Goal: Task Accomplishment & Management: Manage account settings

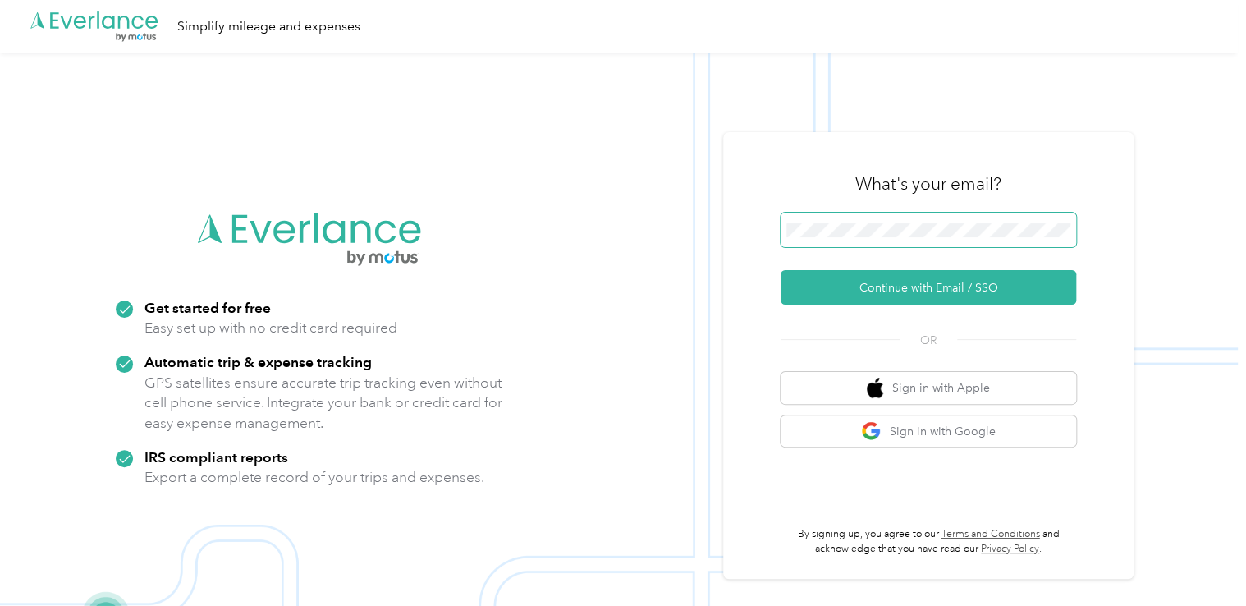
click at [817, 239] on span at bounding box center [927, 230] width 295 height 34
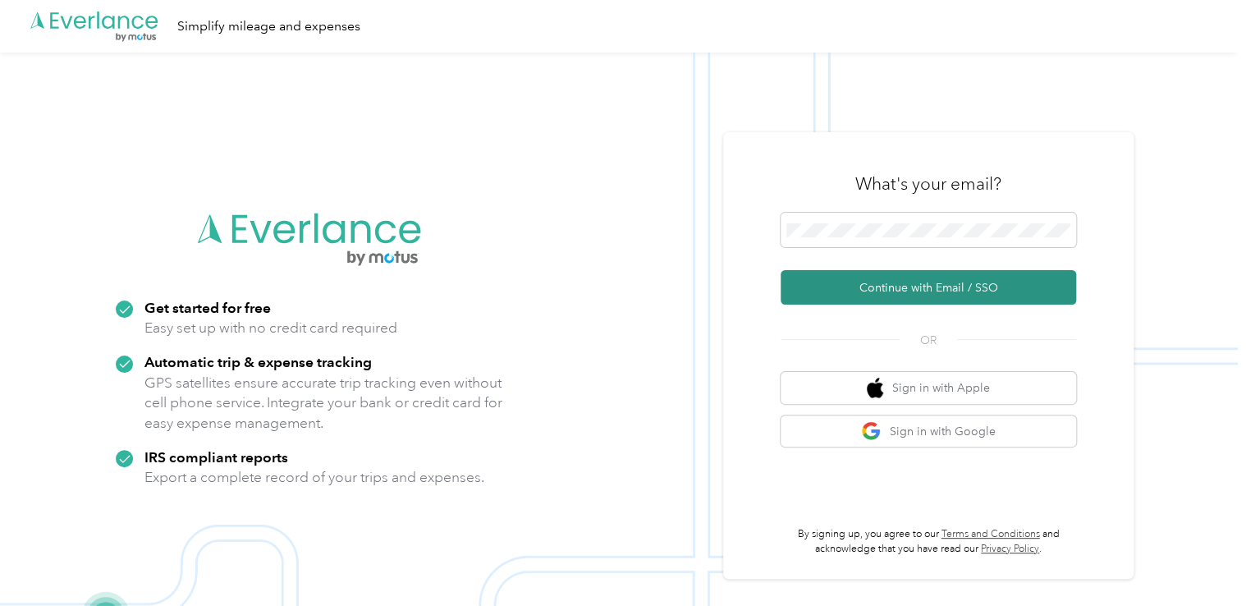
click at [930, 286] on button "Continue with Email / SSO" at bounding box center [927, 287] width 295 height 34
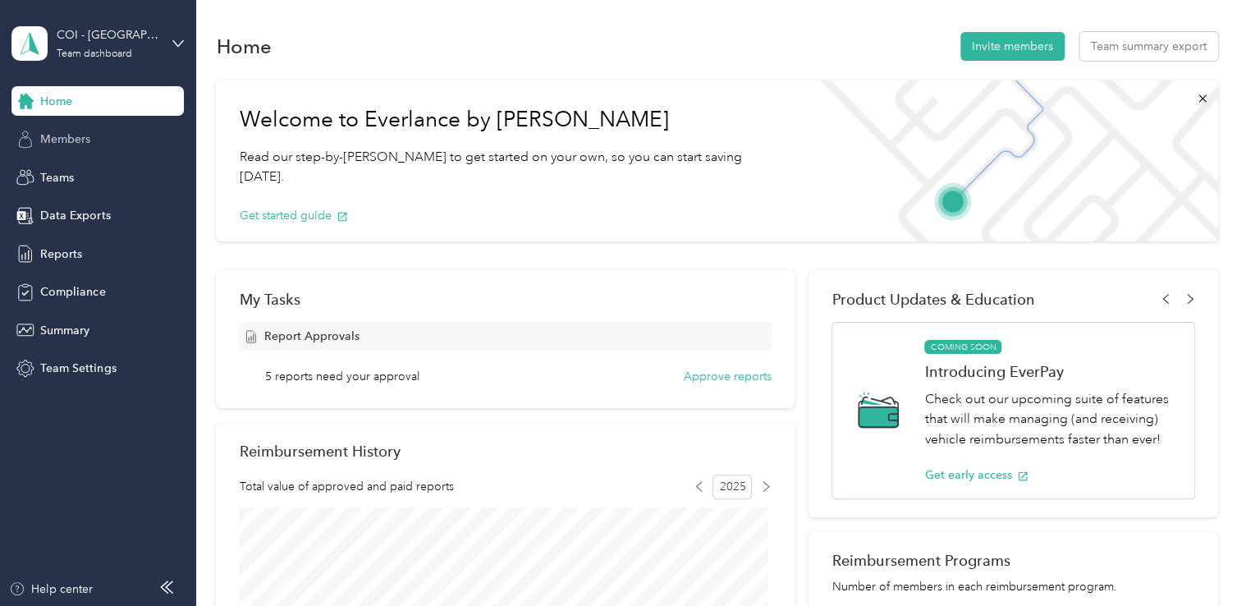
click at [58, 136] on span "Members" at bounding box center [65, 138] width 50 height 17
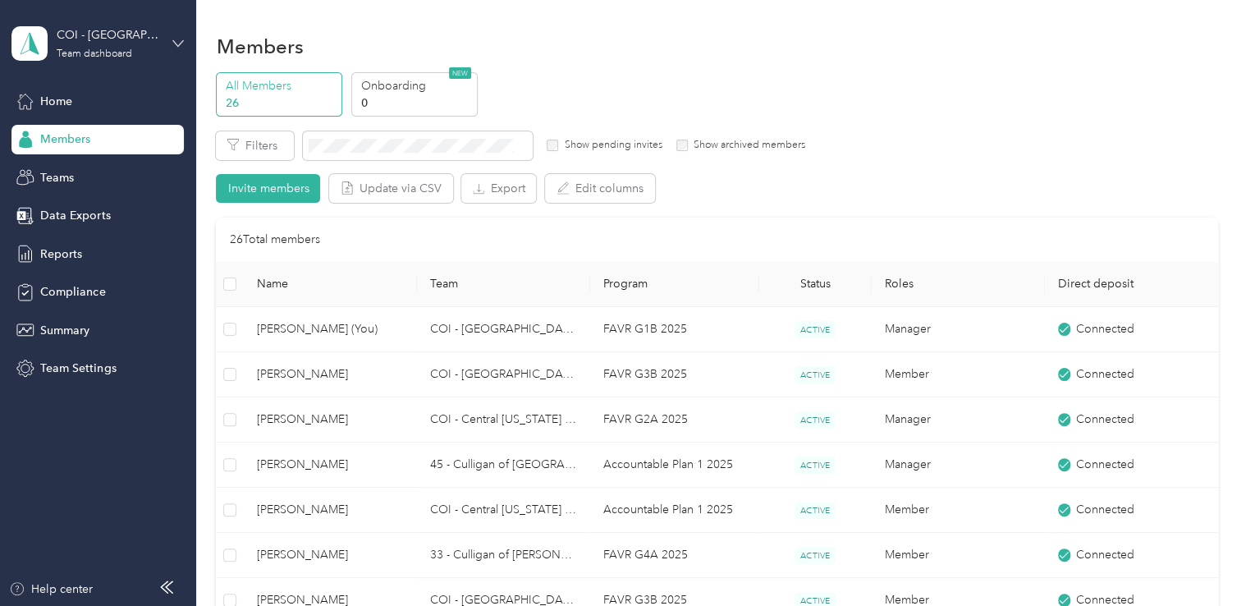
click at [174, 39] on icon at bounding box center [177, 43] width 11 height 11
click at [89, 172] on div "Personal dashboard" at bounding box center [185, 172] width 322 height 29
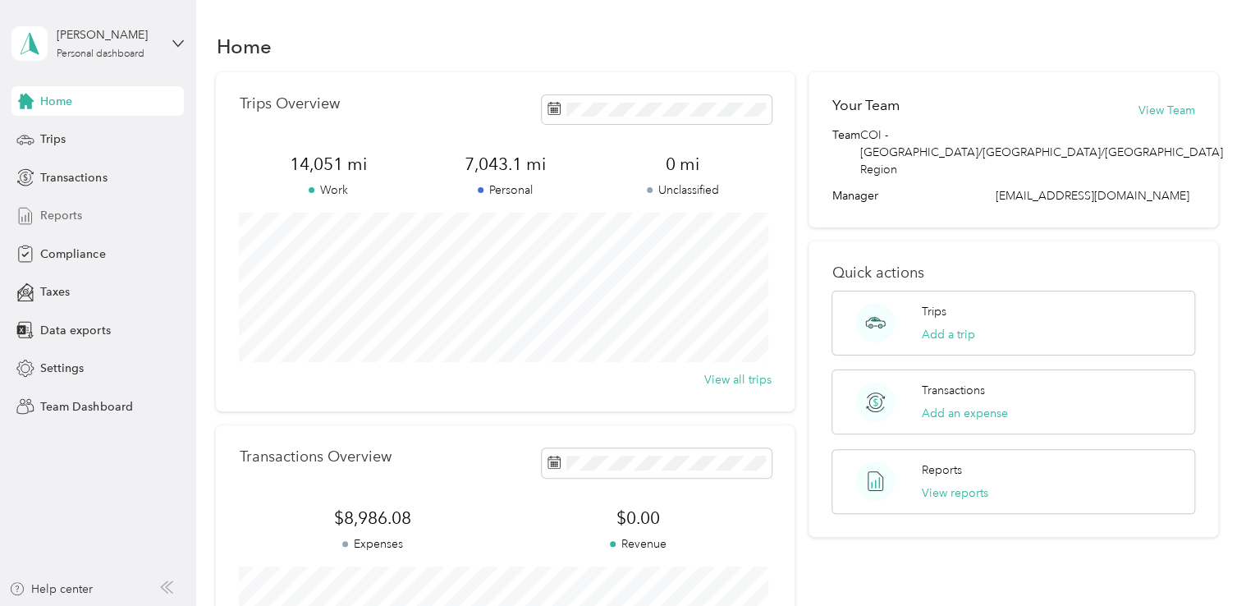
click at [53, 213] on span "Reports" at bounding box center [61, 215] width 42 height 17
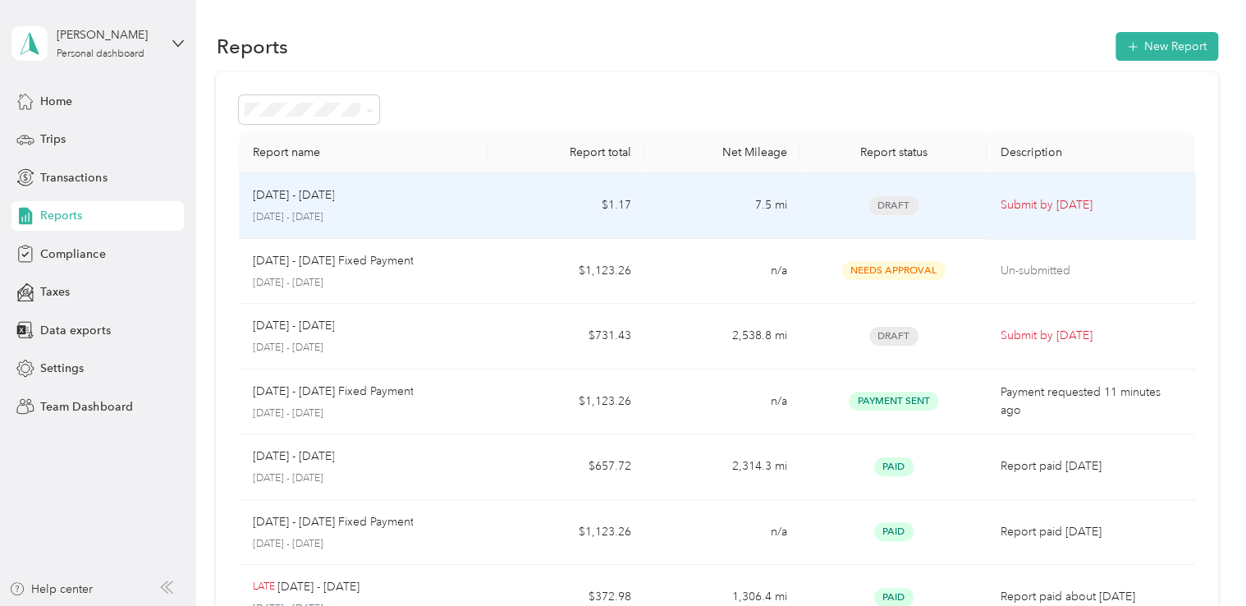
click at [311, 191] on p "[DATE] - [DATE]" at bounding box center [293, 195] width 82 height 18
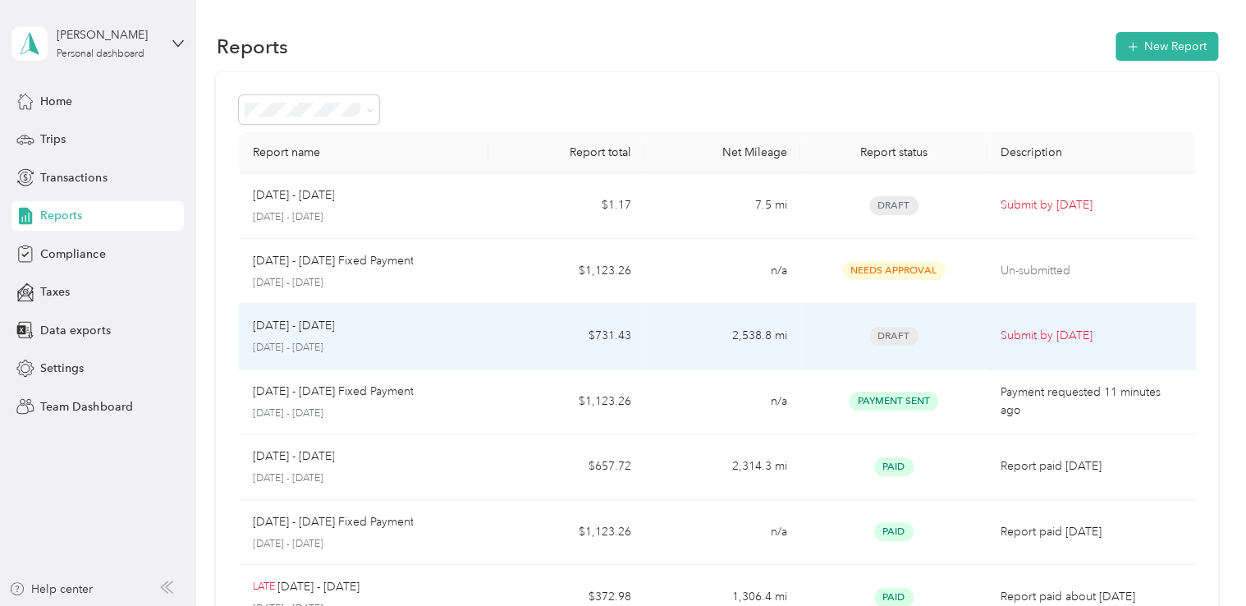
click at [288, 324] on p "[DATE] - [DATE]" at bounding box center [293, 326] width 82 height 18
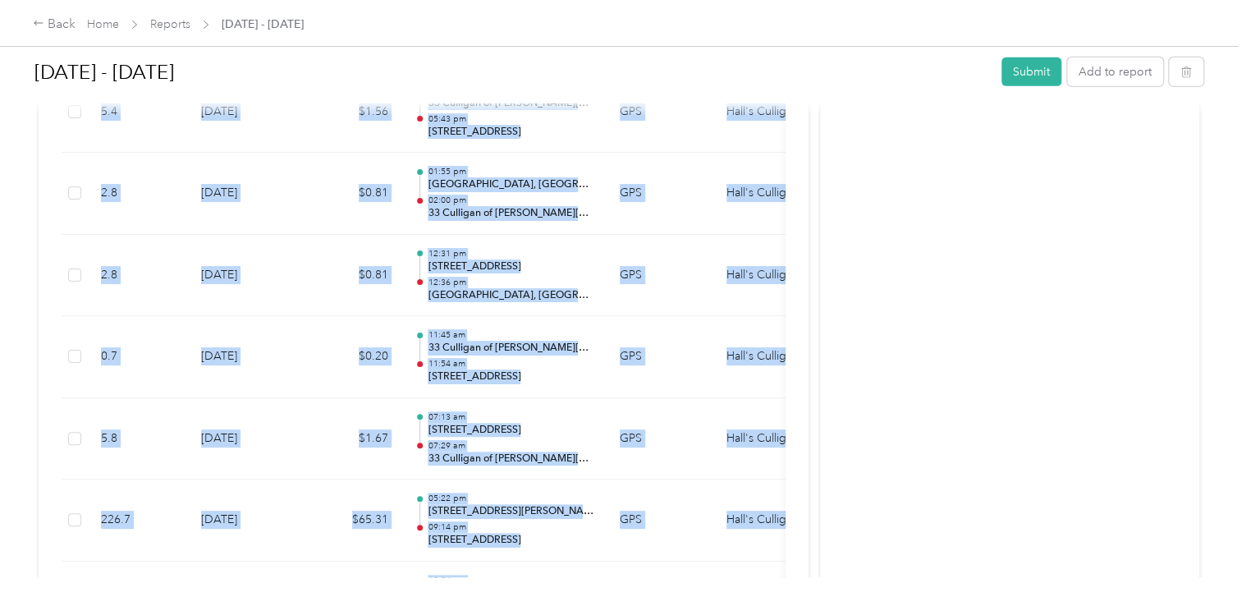
drag, startPoint x: 807, startPoint y: 469, endPoint x: 807, endPoint y: 603, distance: 134.6
click at [807, 603] on div "Back Home Reports [DATE] - [DATE] [DATE] - [DATE] Submit Add to report Due [DAT…" at bounding box center [618, 303] width 1237 height 606
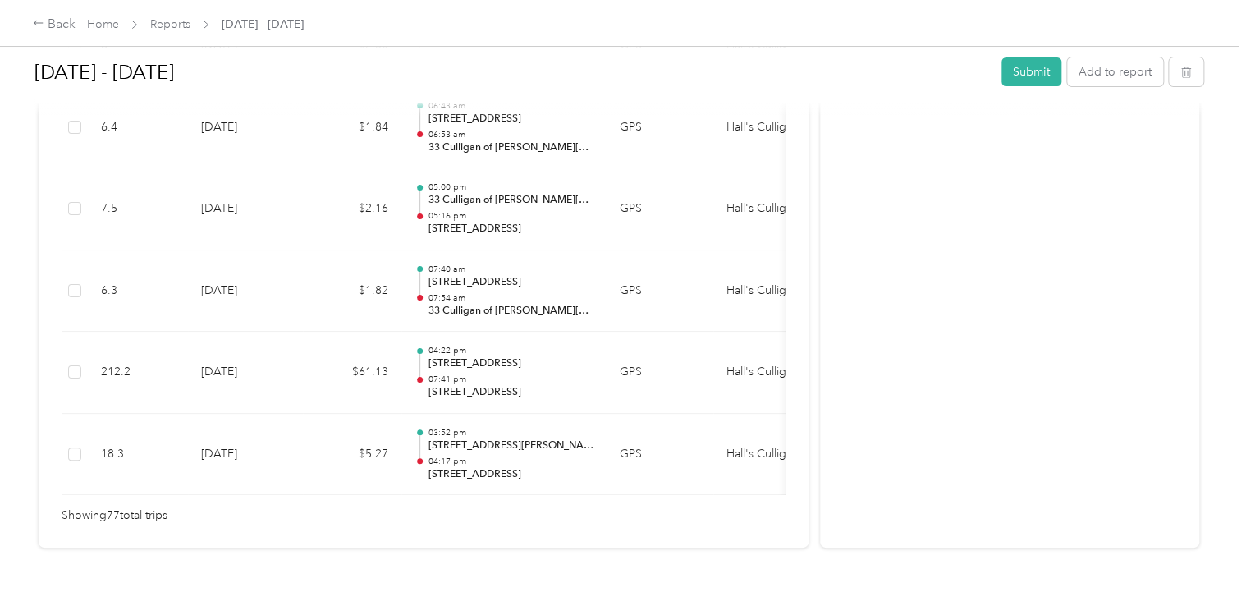
scroll to position [6453, 0]
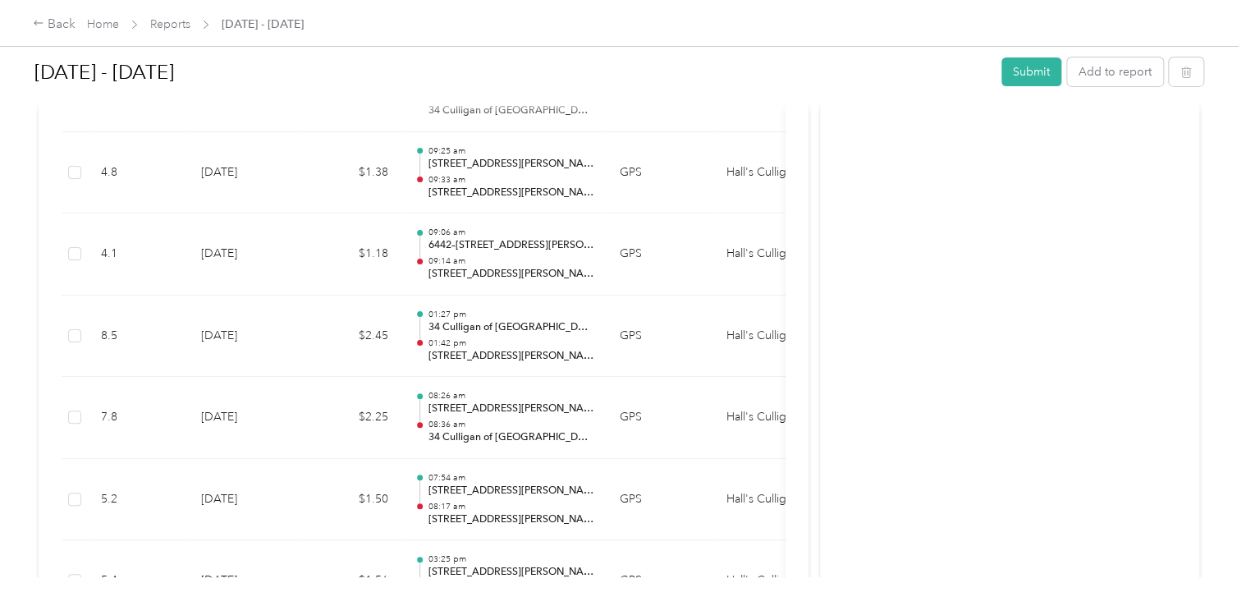
scroll to position [2744, 0]
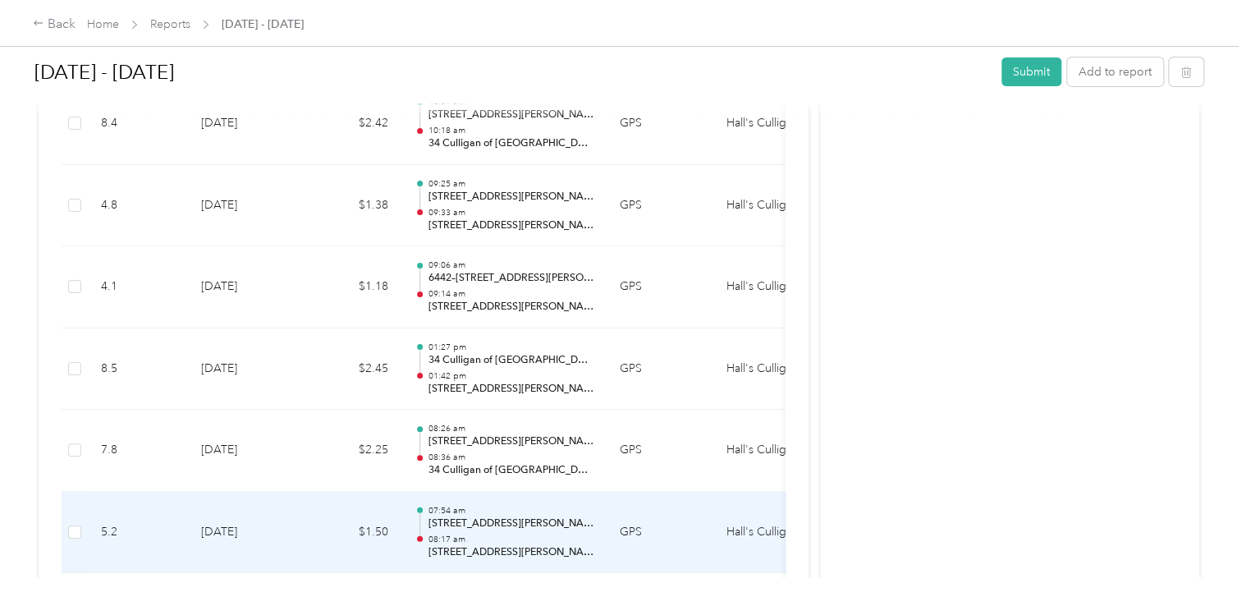
click at [679, 494] on td "GPS" at bounding box center [659, 532] width 107 height 82
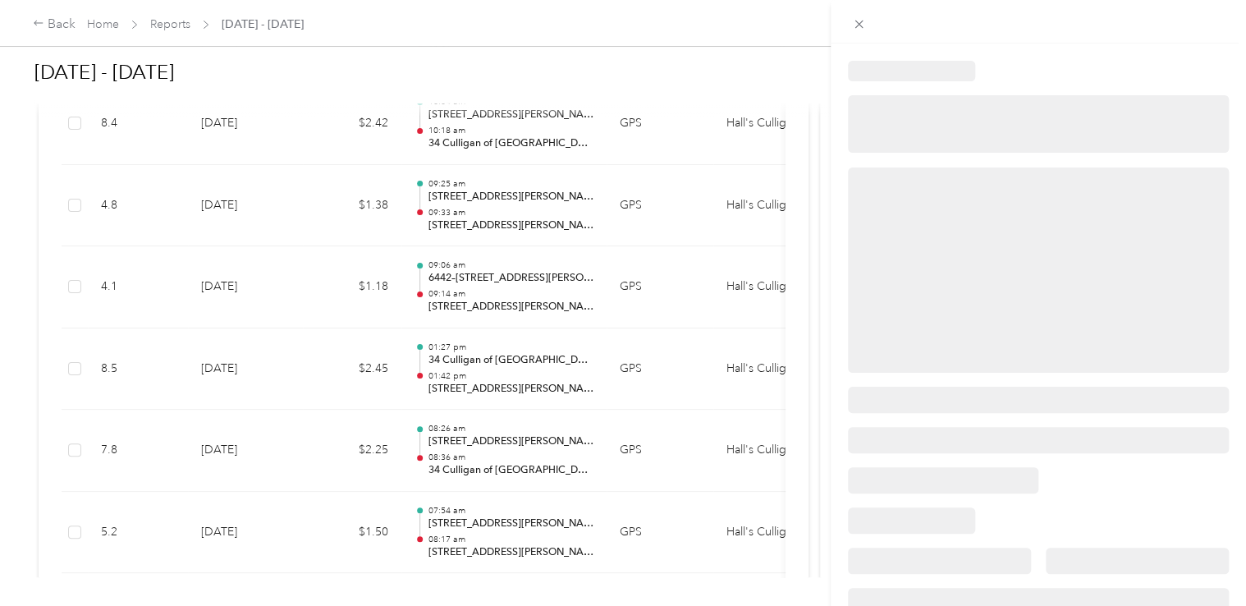
click at [671, 465] on div at bounding box center [623, 303] width 1246 height 606
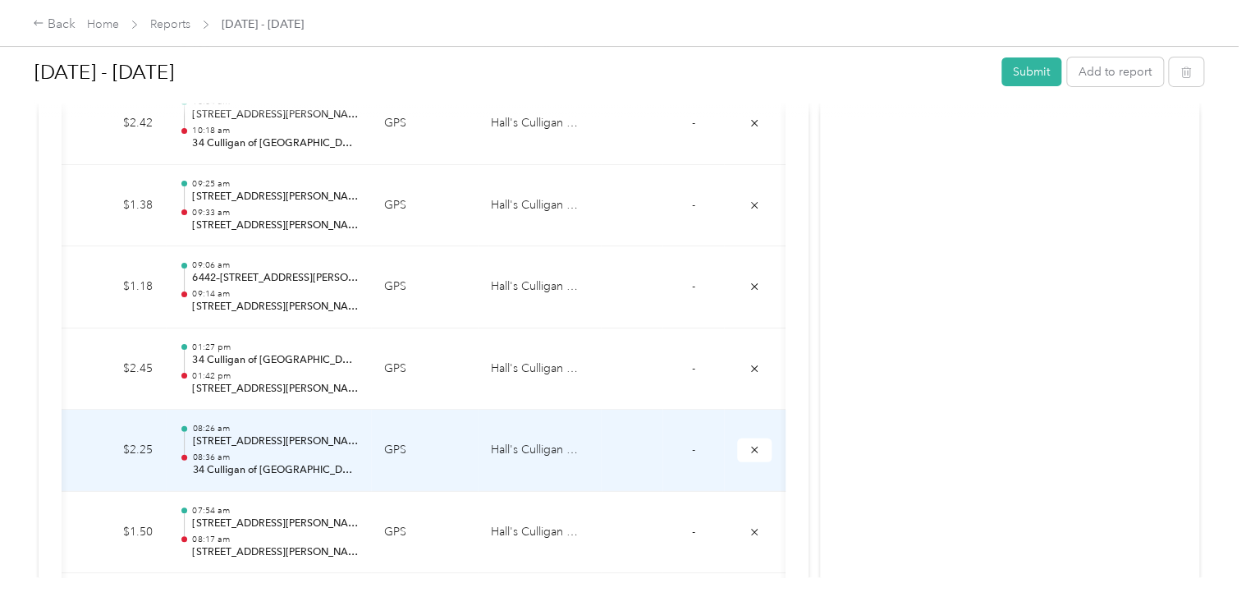
scroll to position [0, 236]
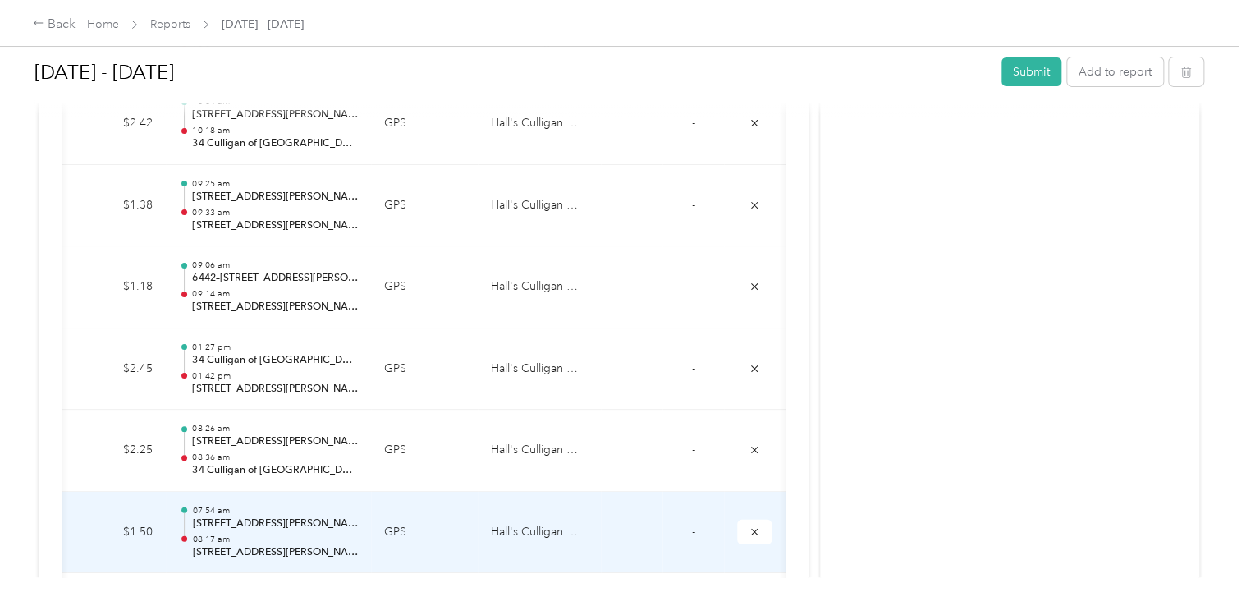
click at [617, 543] on td at bounding box center [632, 532] width 62 height 82
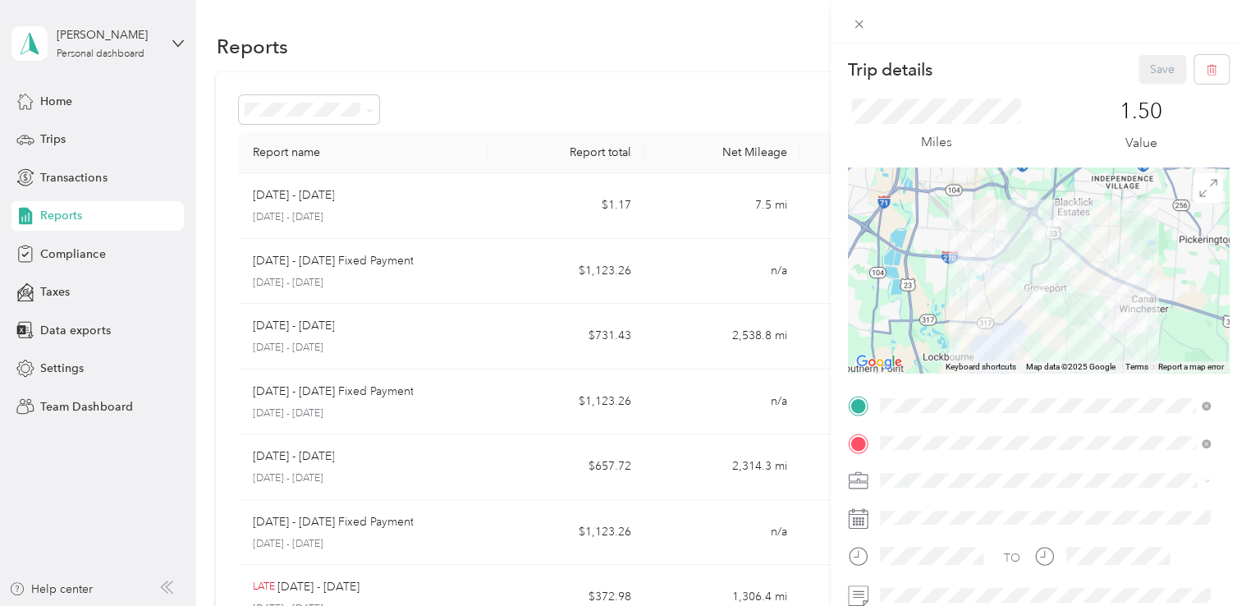
click at [289, 330] on div "Trip details Save This trip cannot be edited because it is either under review,…" at bounding box center [623, 303] width 1246 height 606
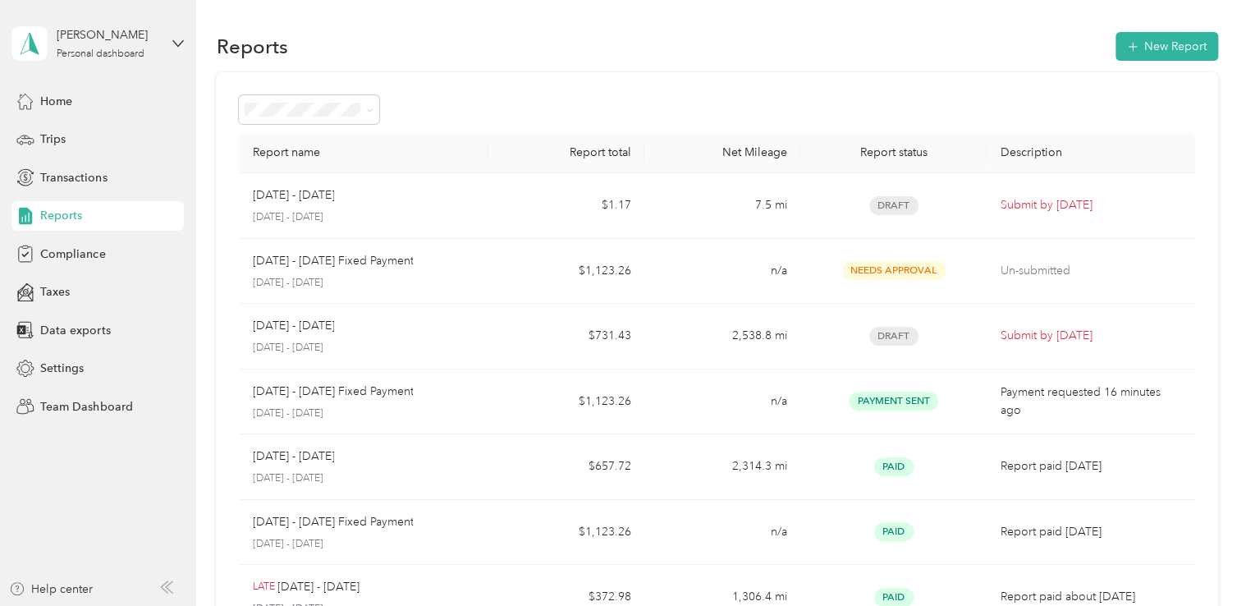
click at [289, 330] on div at bounding box center [623, 303] width 1246 height 606
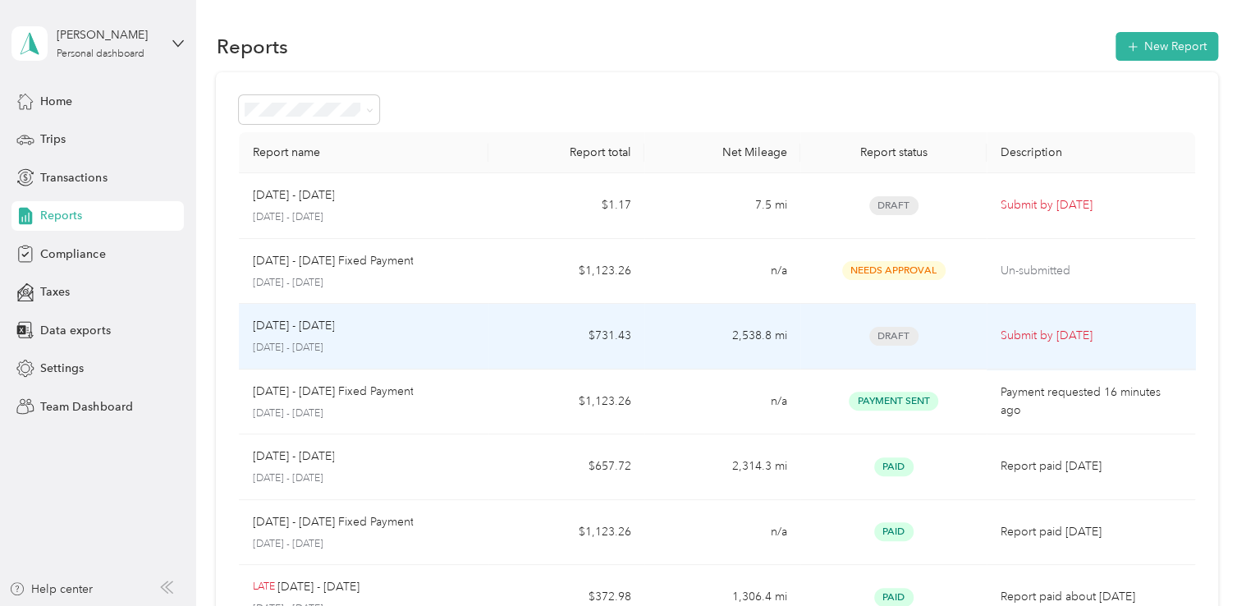
click at [299, 332] on p "[DATE] - [DATE]" at bounding box center [293, 326] width 82 height 18
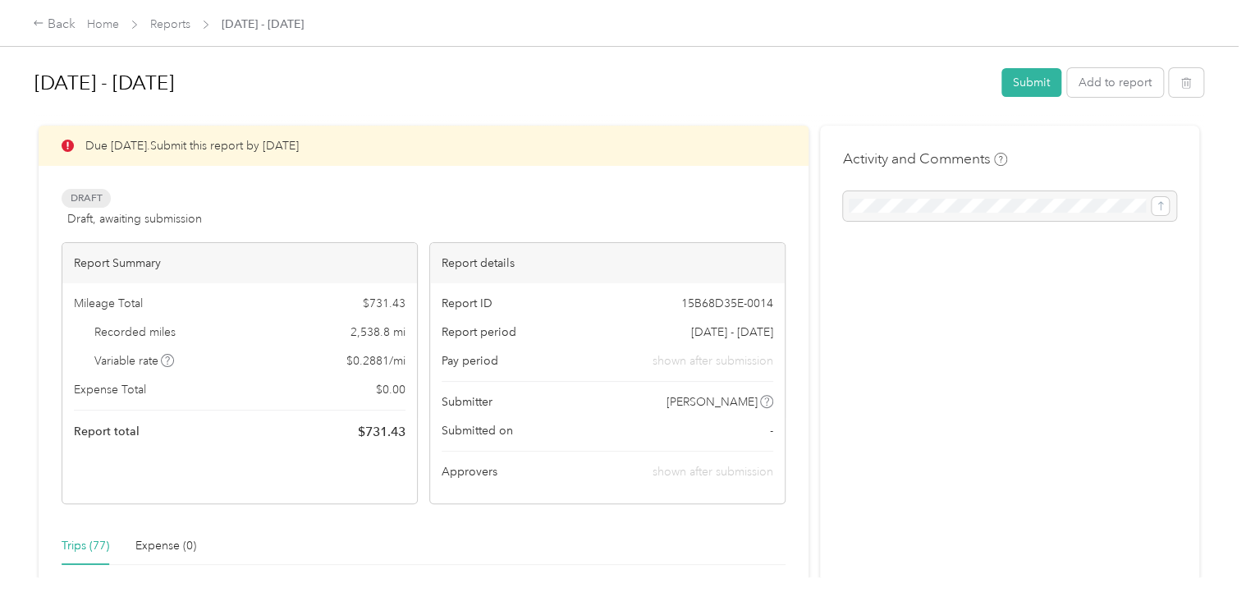
drag, startPoint x: 806, startPoint y: 324, endPoint x: 802, endPoint y: 495, distance: 170.7
drag, startPoint x: 802, startPoint y: 495, endPoint x: 813, endPoint y: 344, distance: 151.4
click at [69, 543] on div "Trips (77)" at bounding box center [86, 546] width 48 height 18
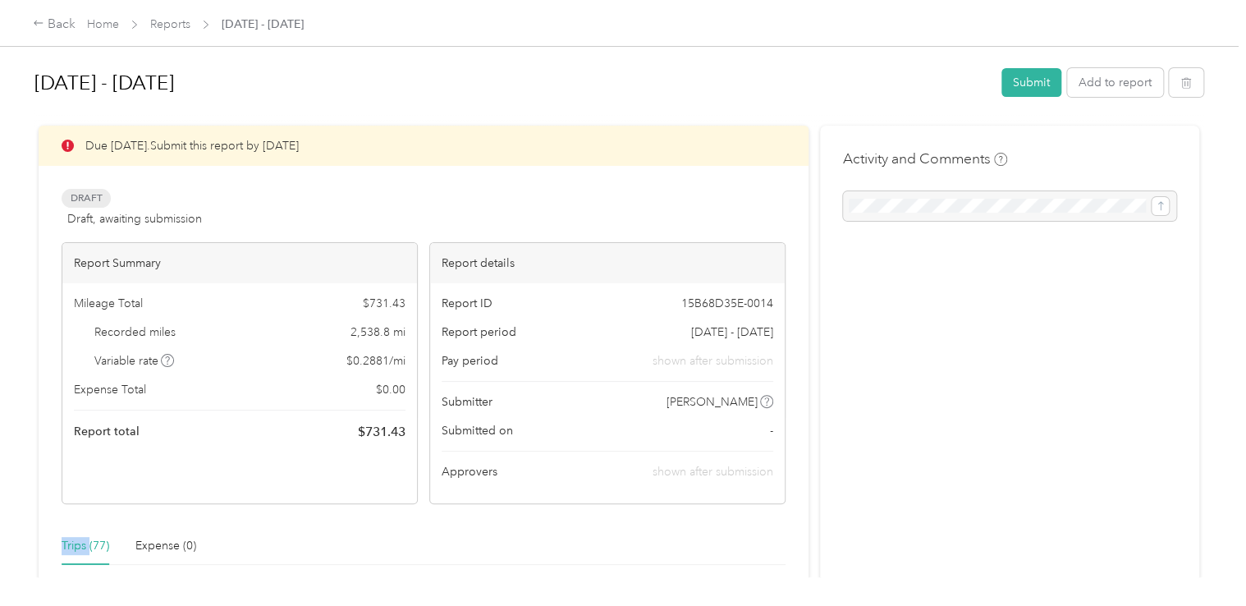
click at [69, 543] on div "Trips (77)" at bounding box center [86, 546] width 48 height 18
click at [72, 545] on div "Trips (77)" at bounding box center [86, 546] width 48 height 18
click at [408, 540] on div "Trips (77) Expense (0)" at bounding box center [424, 546] width 724 height 38
drag, startPoint x: 812, startPoint y: 208, endPoint x: 792, endPoint y: 458, distance: 251.0
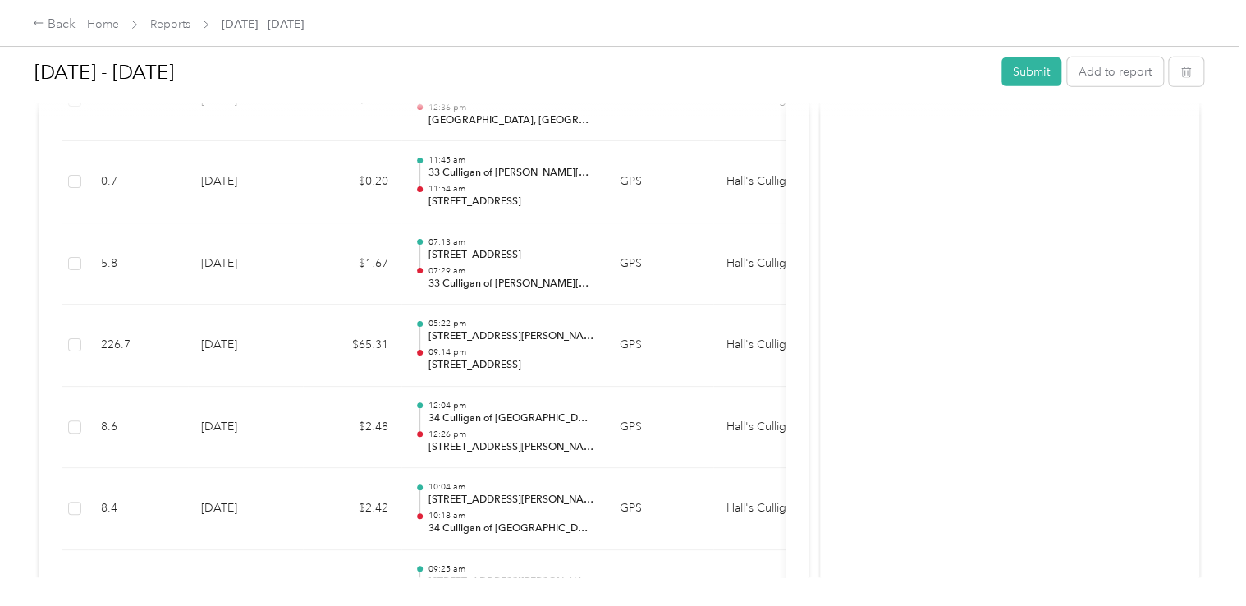
scroll to position [2363, 0]
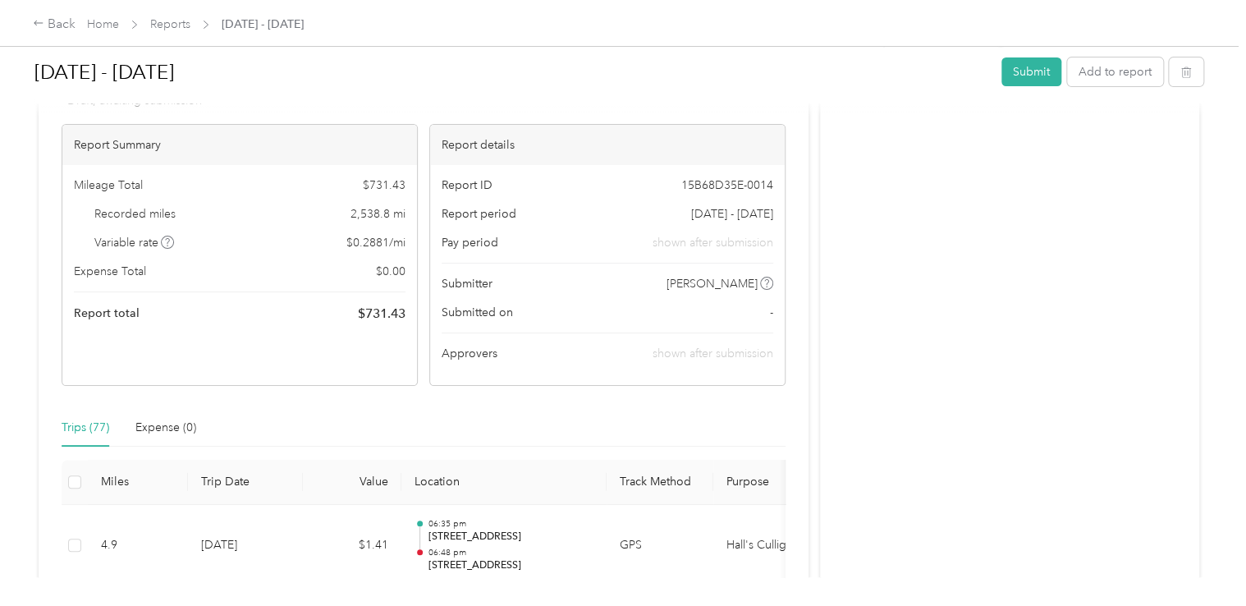
scroll to position [98, 0]
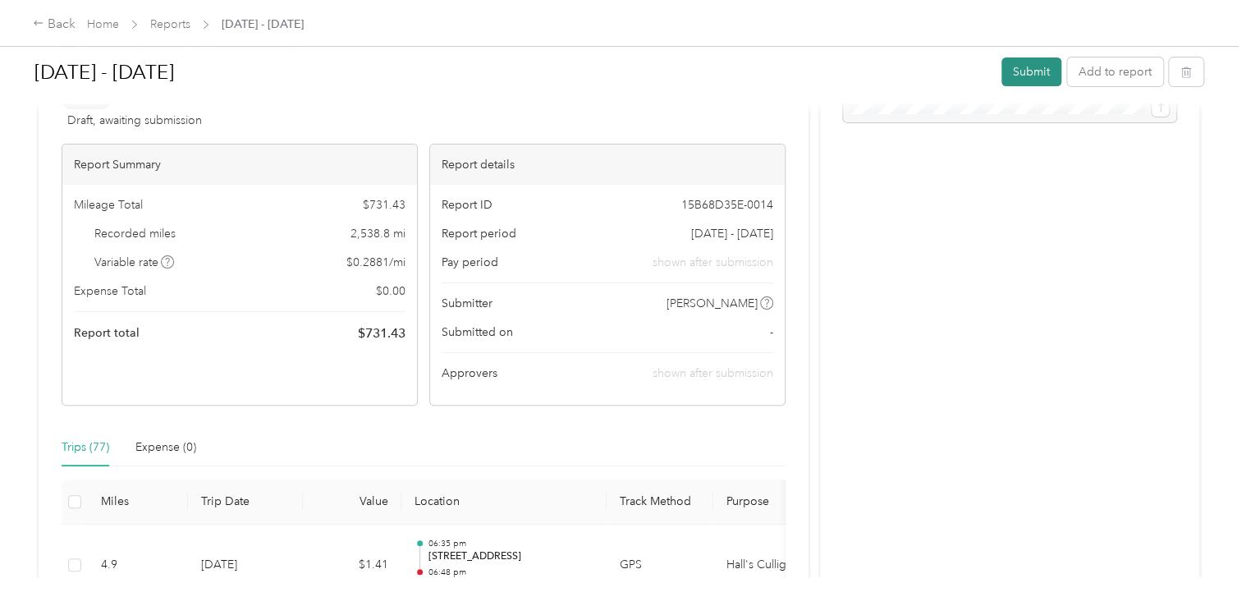
click at [1028, 71] on button "Submit" at bounding box center [1031, 71] width 60 height 29
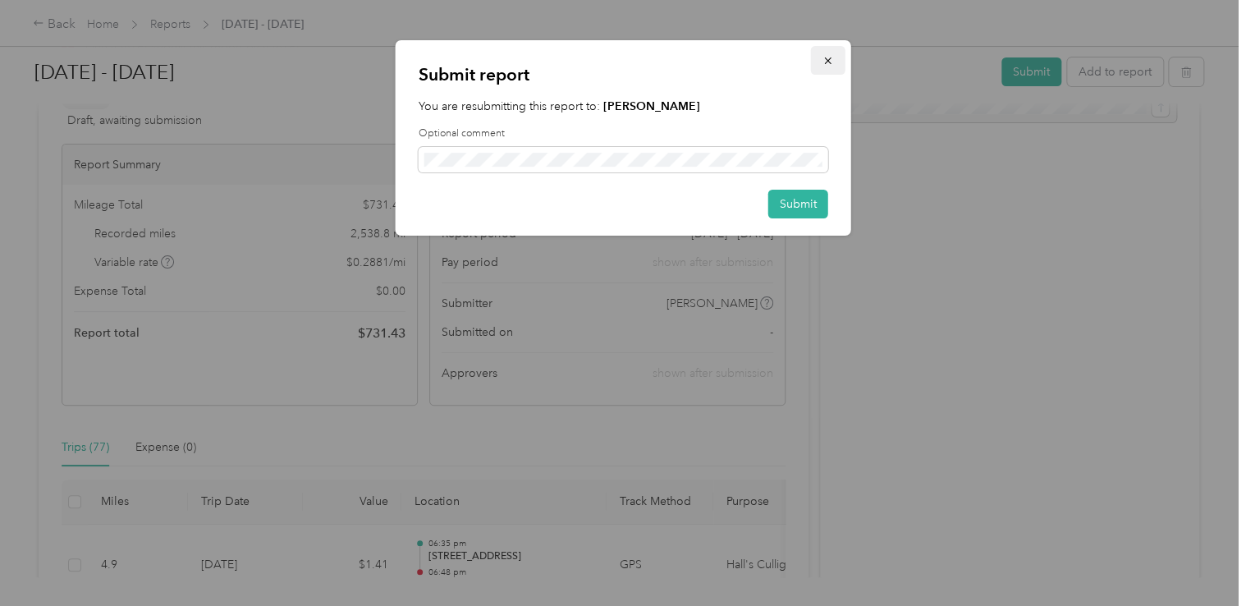
click at [829, 60] on icon "button" at bounding box center [827, 60] width 11 height 11
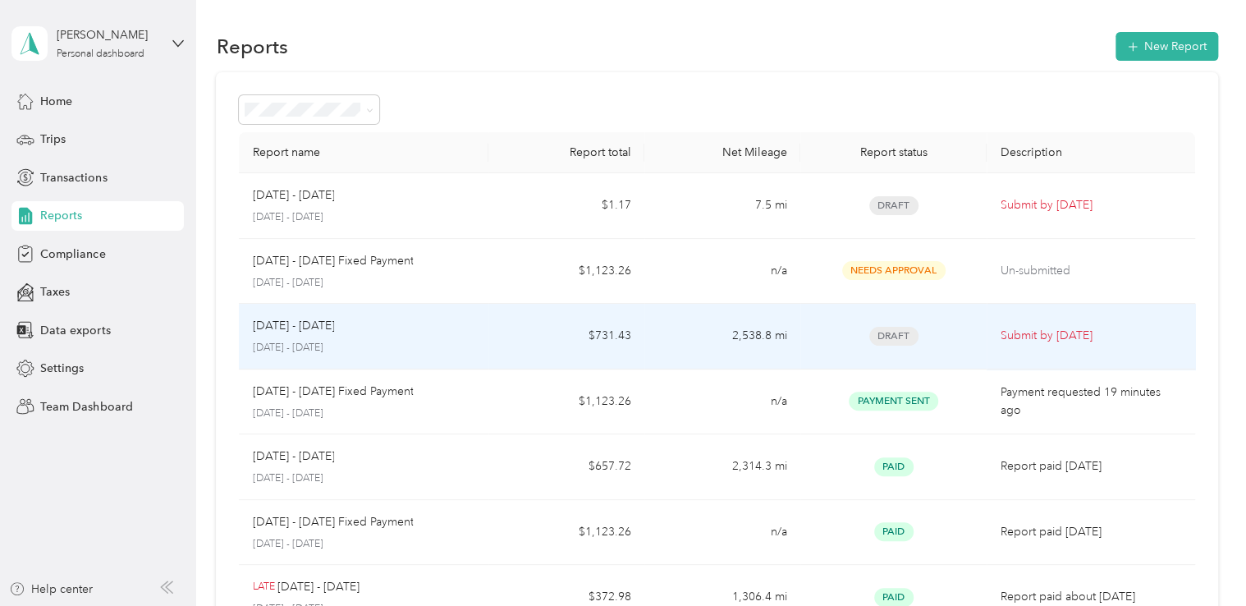
click at [299, 326] on p "[DATE] - [DATE]" at bounding box center [293, 326] width 82 height 18
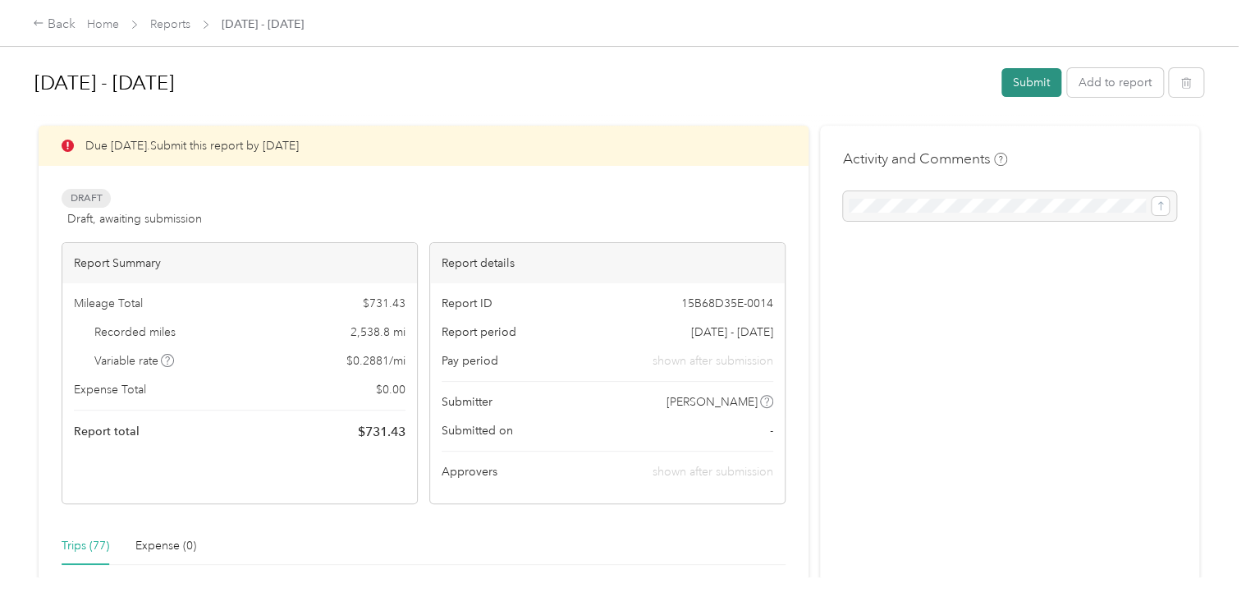
click at [1024, 80] on button "Submit" at bounding box center [1031, 82] width 60 height 29
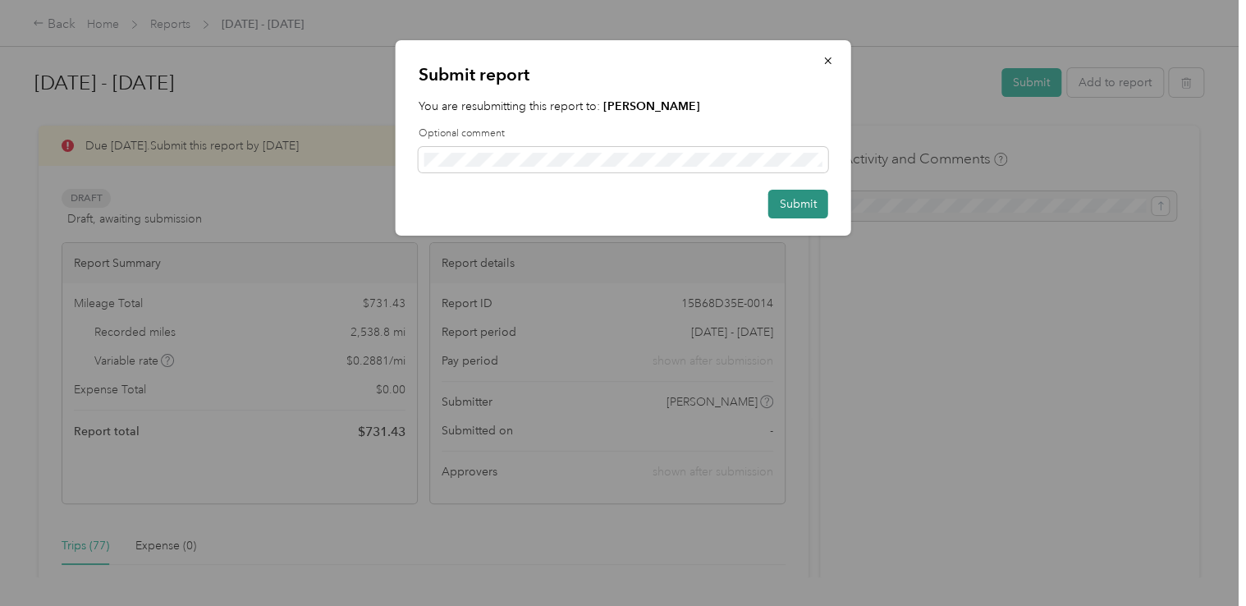
click at [804, 206] on button "Submit" at bounding box center [798, 204] width 60 height 29
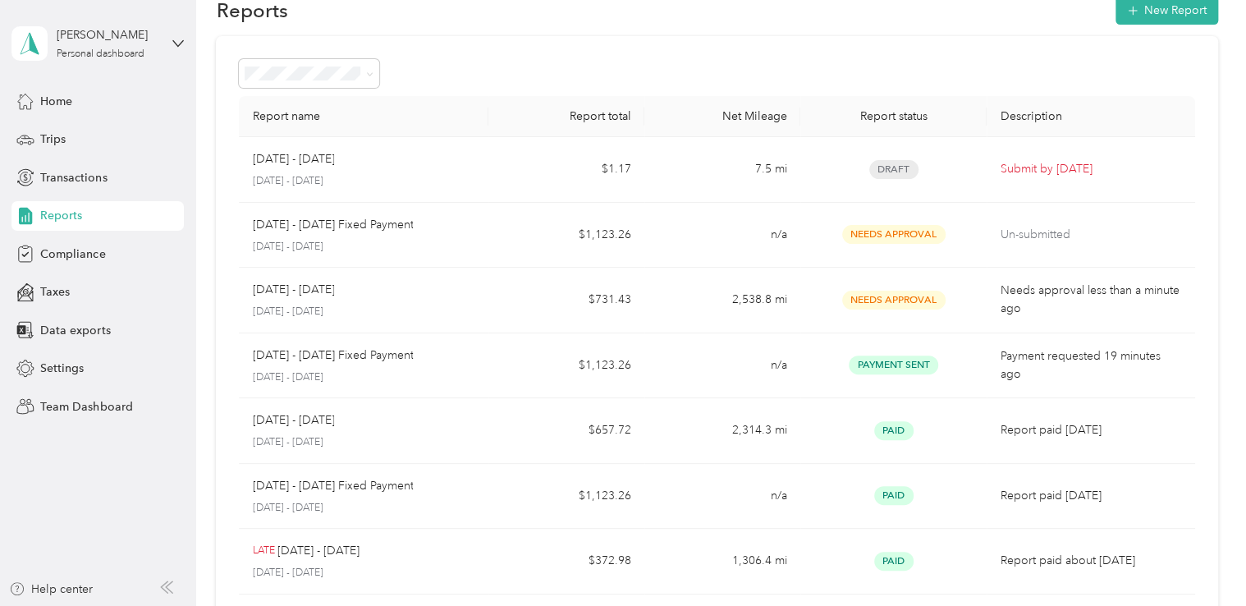
scroll to position [34, 0]
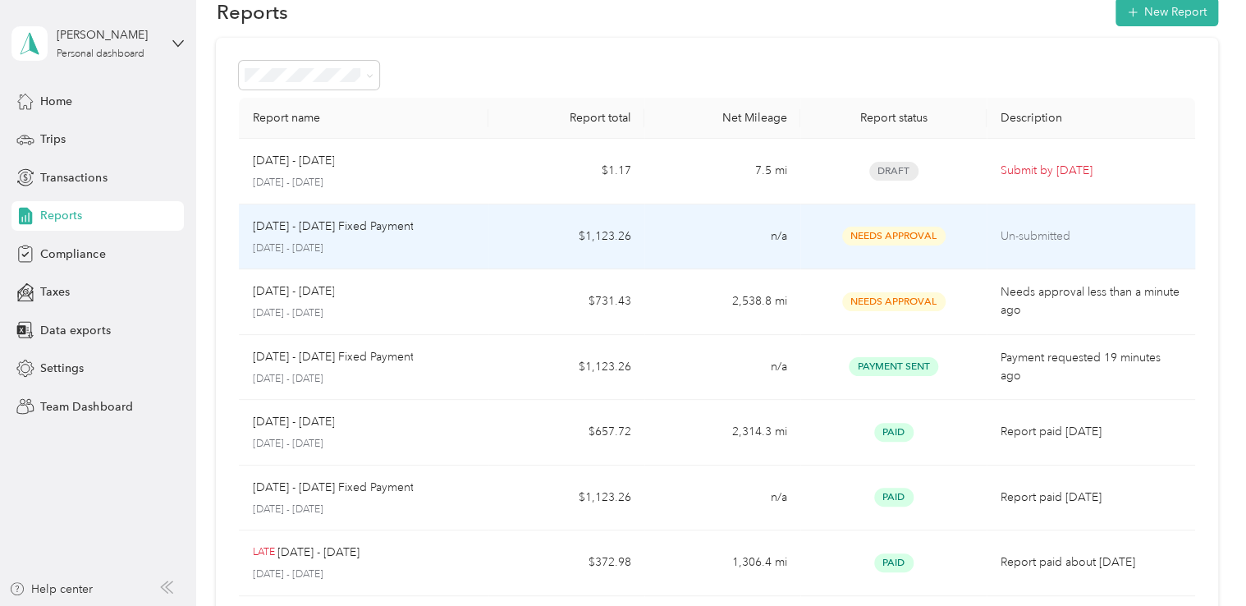
click at [269, 230] on p "[DATE] - [DATE] Fixed Payment" at bounding box center [332, 226] width 161 height 18
